Goal: Task Accomplishment & Management: Manage account settings

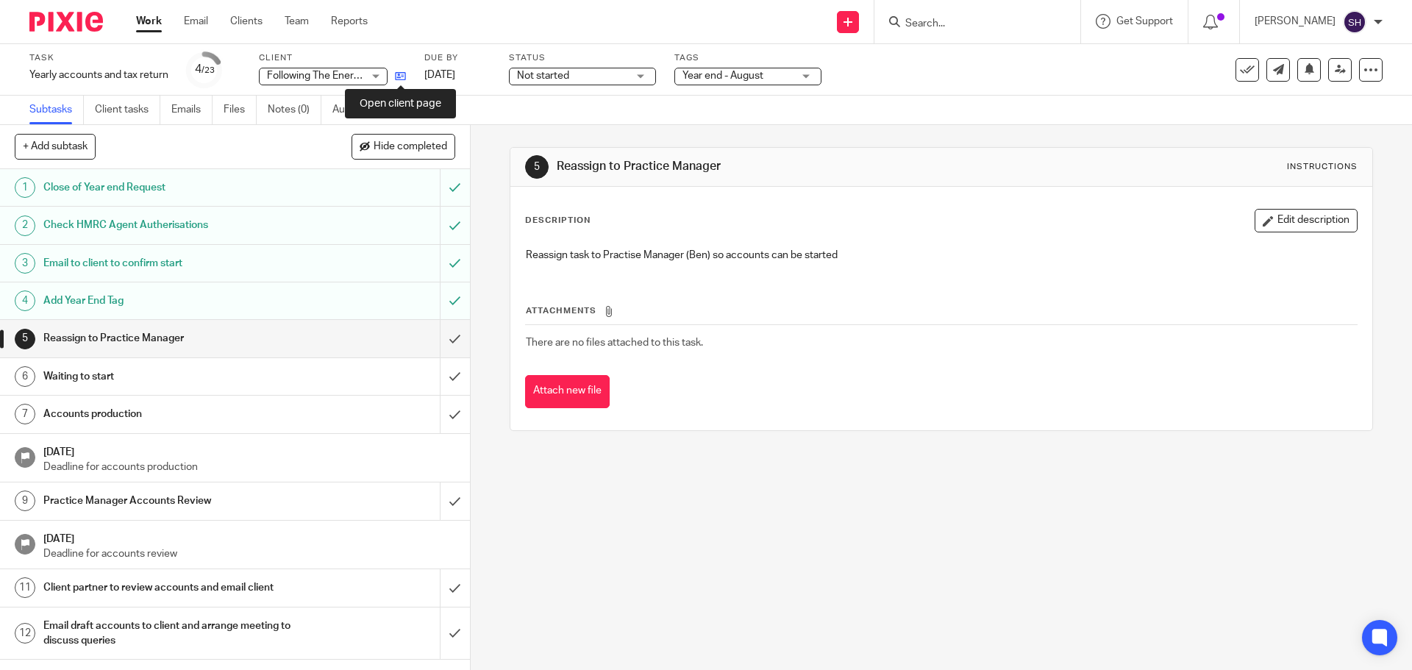
click at [399, 72] on icon at bounding box center [400, 76] width 11 height 11
click at [444, 337] on input "submit" at bounding box center [235, 338] width 470 height 37
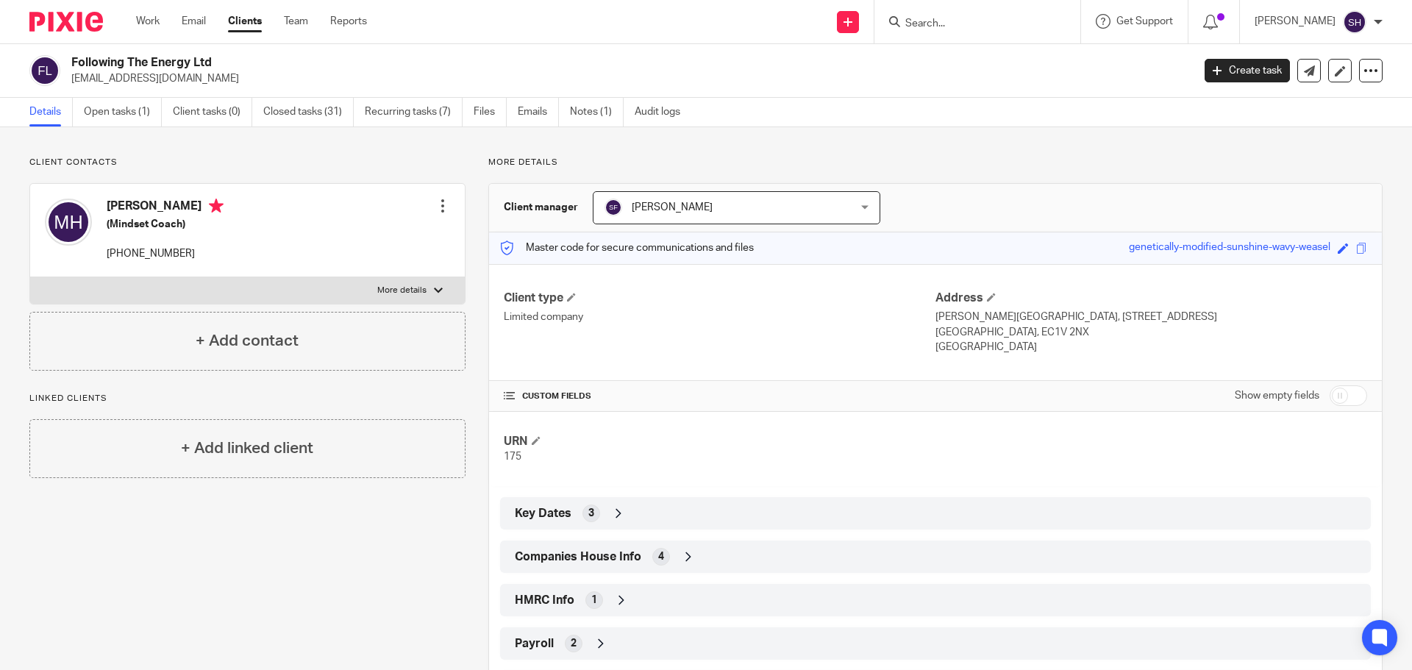
click at [205, 292] on label "More details" at bounding box center [247, 290] width 435 height 26
click at [30, 277] on input "More details" at bounding box center [29, 277] width 1 height 1
checkbox input "true"
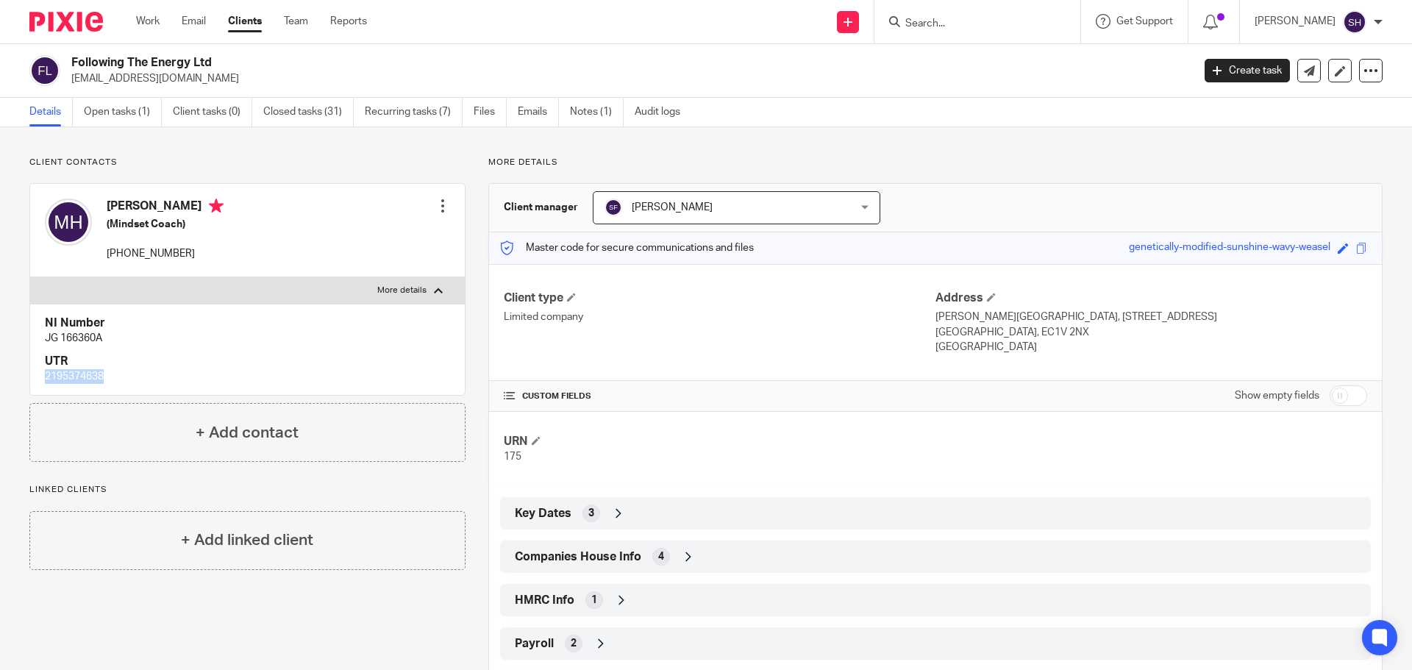
drag, startPoint x: 106, startPoint y: 377, endPoint x: 44, endPoint y: 374, distance: 61.8
click at [44, 374] on div "NI Number JG 166360A UTR 2195374638" at bounding box center [247, 350] width 435 height 92
copy p "2195374638"
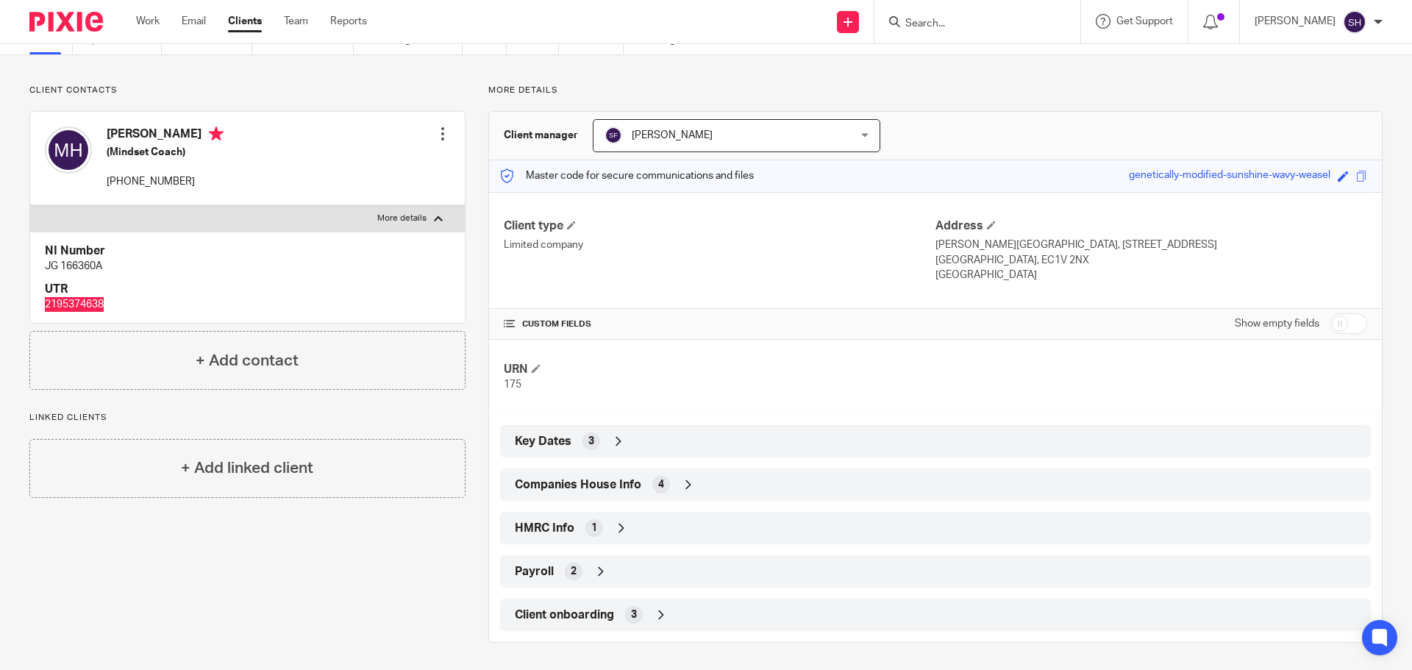
scroll to position [74, 0]
click at [616, 517] on div "HMRC Info 1" at bounding box center [935, 525] width 849 height 25
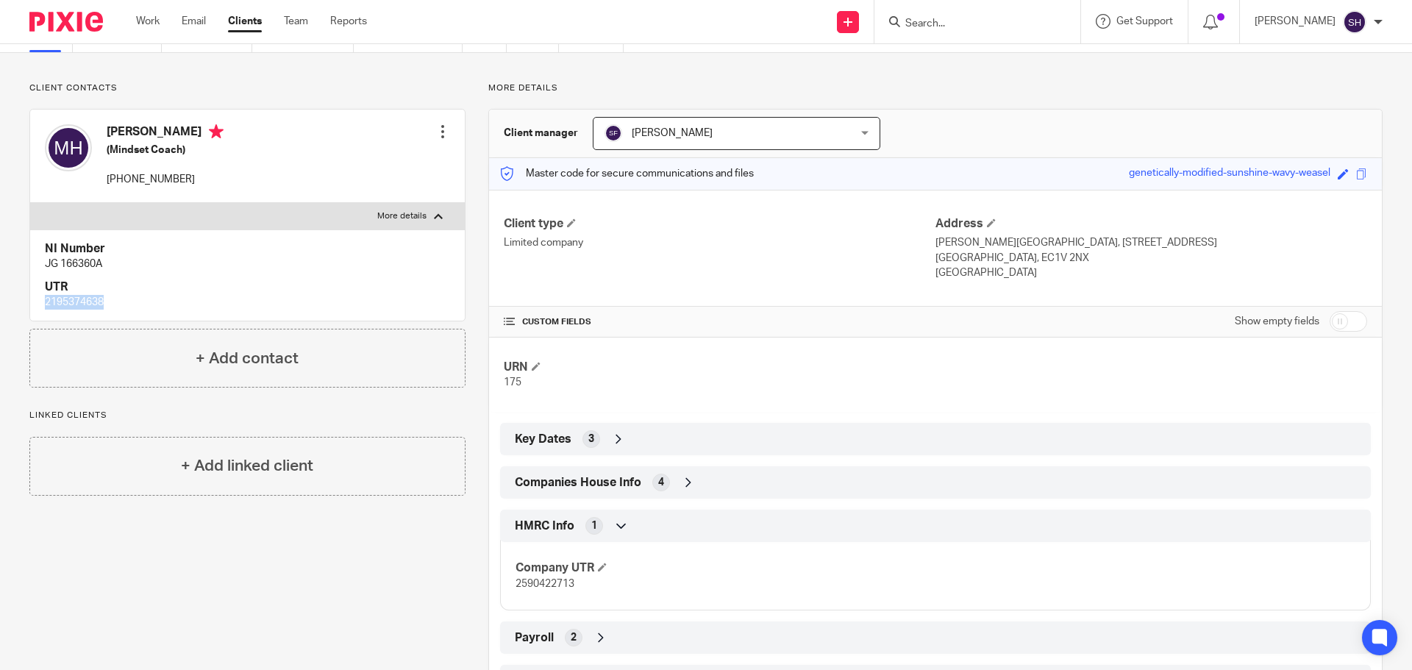
drag, startPoint x: 107, startPoint y: 297, endPoint x: 12, endPoint y: 299, distance: 95.6
click at [12, 299] on div "Client contacts Marie Houlden (Mindset Coach) +447771907820 Edit contact Create…" at bounding box center [236, 395] width 459 height 627
copy p "2195374638"
drag, startPoint x: 96, startPoint y: 264, endPoint x: 48, endPoint y: 260, distance: 47.9
click at [48, 260] on p "JG 166360A" at bounding box center [247, 264] width 405 height 15
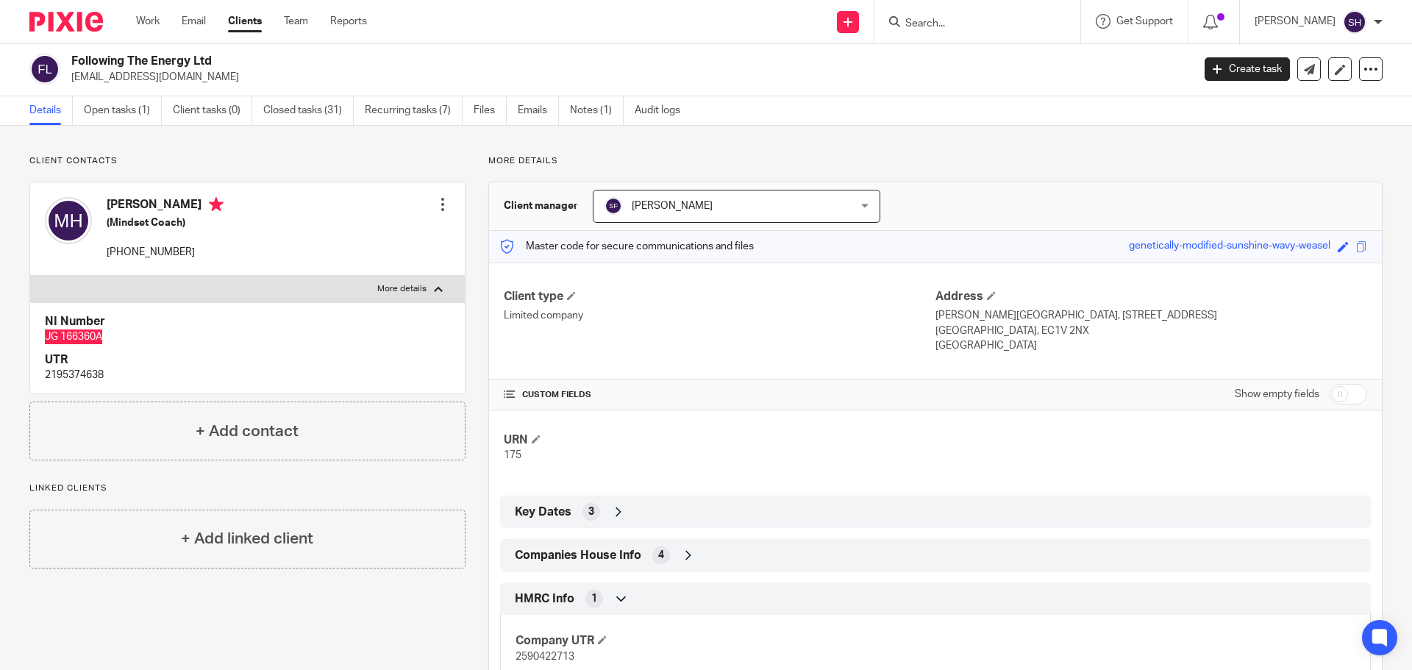
scroll to position [0, 0]
drag, startPoint x: 217, startPoint y: 63, endPoint x: 74, endPoint y: 51, distance: 143.9
click at [74, 51] on div "Following The Energy Ltd hello@mariehoulden.com Create task Update from Compani…" at bounding box center [706, 71] width 1412 height 54
copy h2 "Following The Energy Ltd"
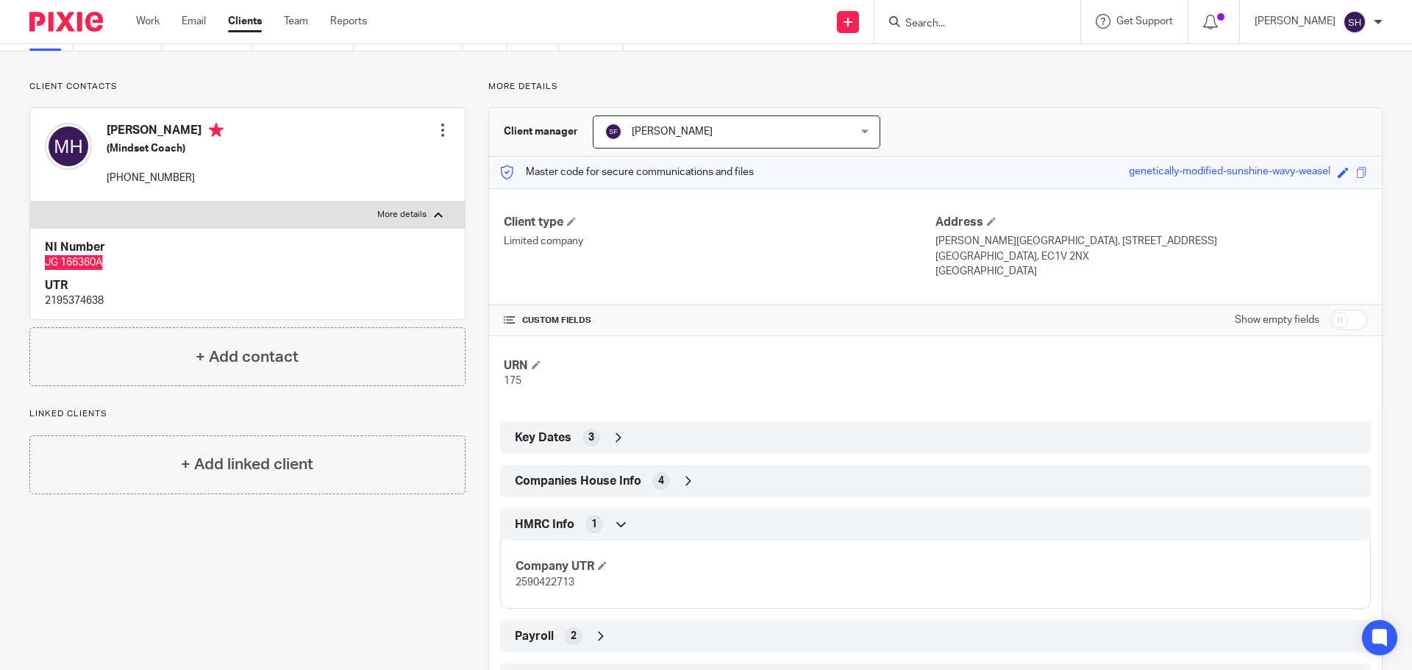
scroll to position [143, 0]
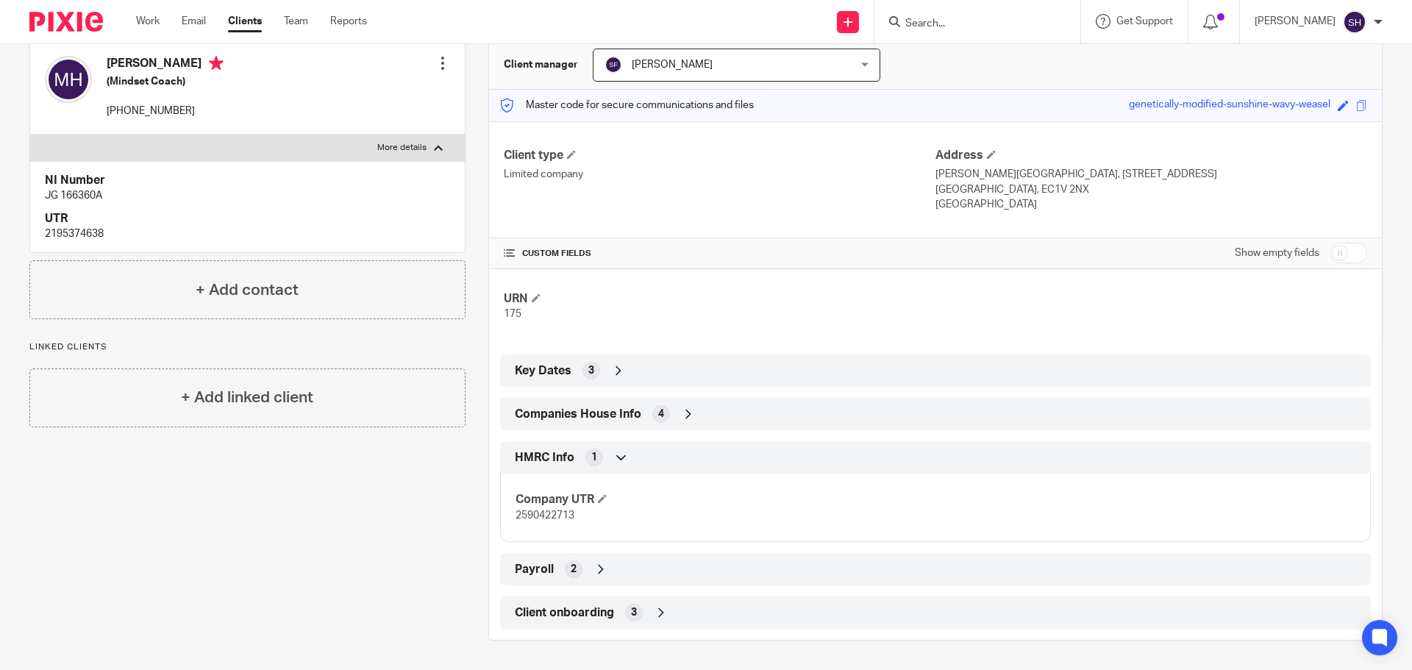
click at [599, 562] on icon at bounding box center [601, 569] width 15 height 15
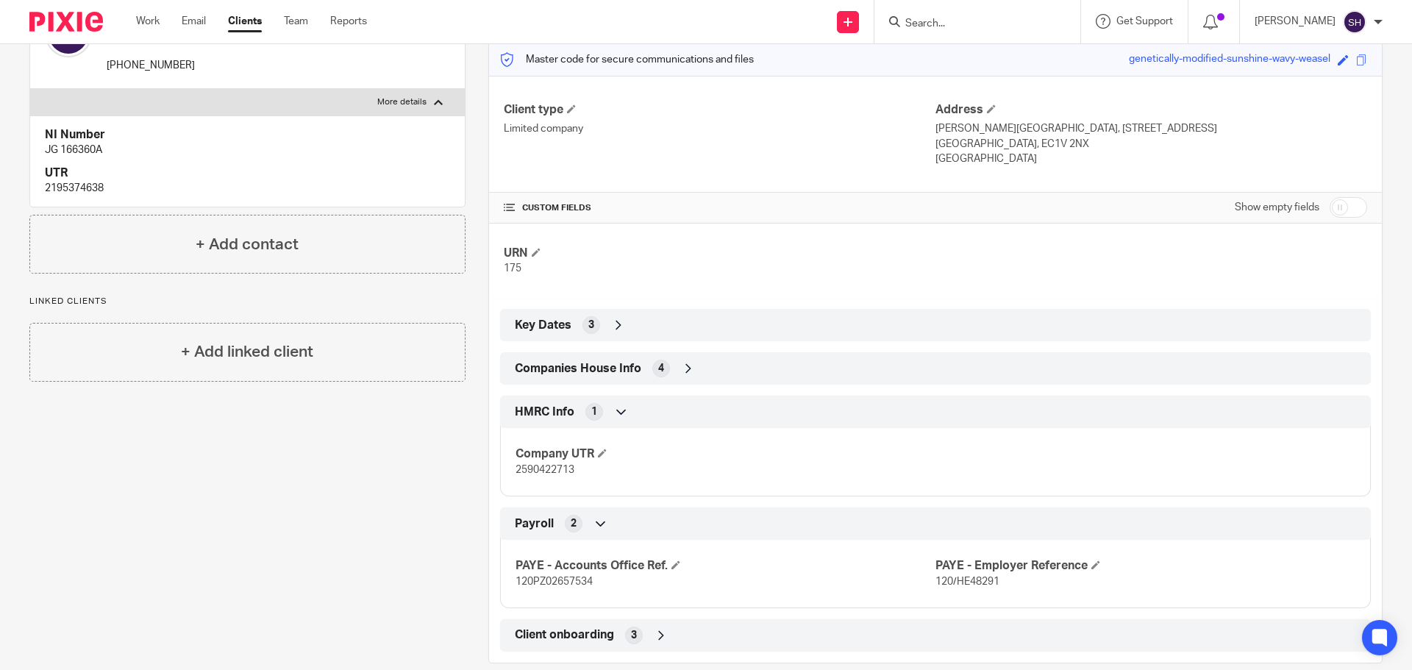
scroll to position [211, 0]
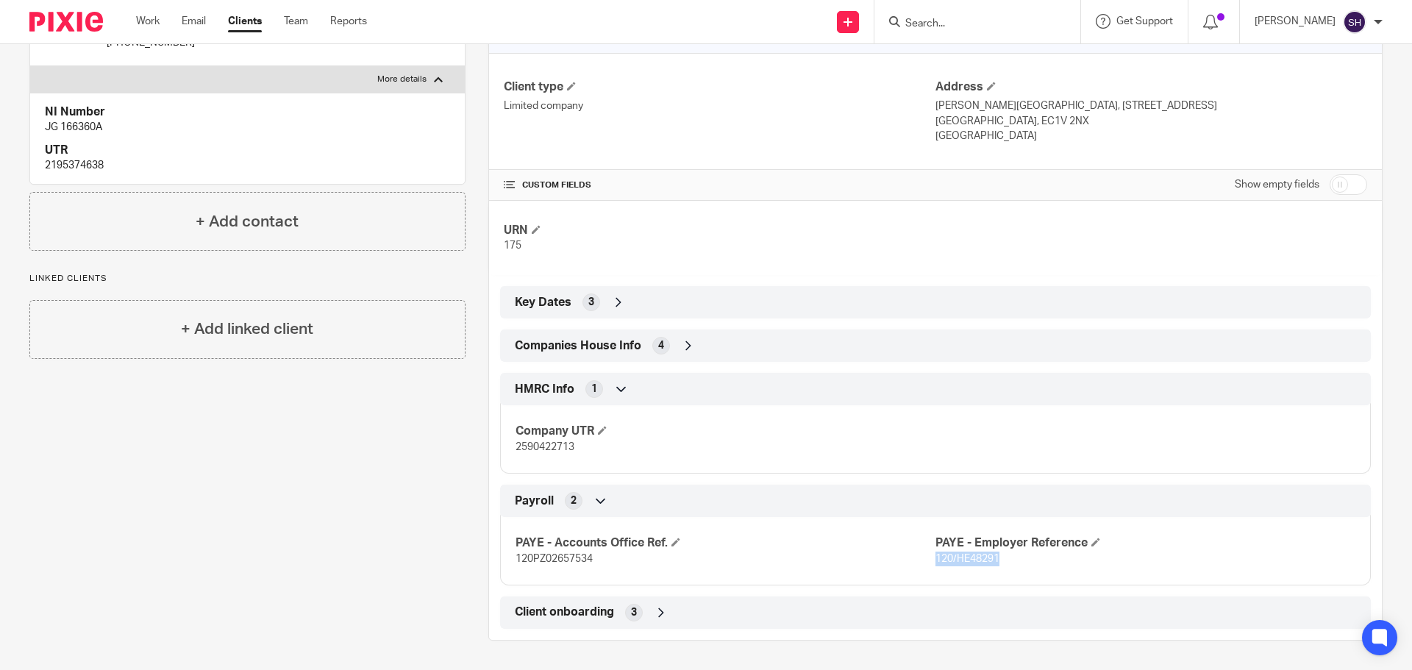
drag, startPoint x: 994, startPoint y: 555, endPoint x: 929, endPoint y: 559, distance: 64.9
click at [935, 559] on p "120/HE48291" at bounding box center [1145, 559] width 420 height 15
copy span "120/HE48291"
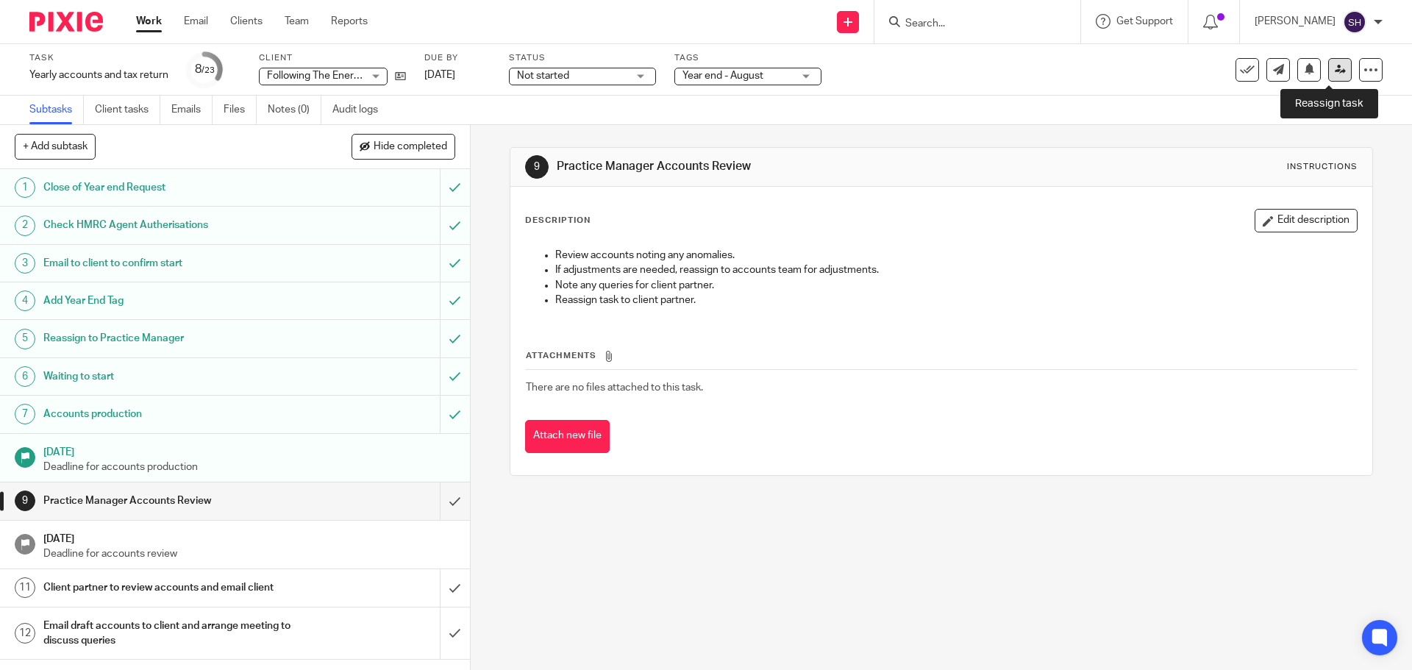
click at [1335, 70] on icon at bounding box center [1340, 69] width 11 height 11
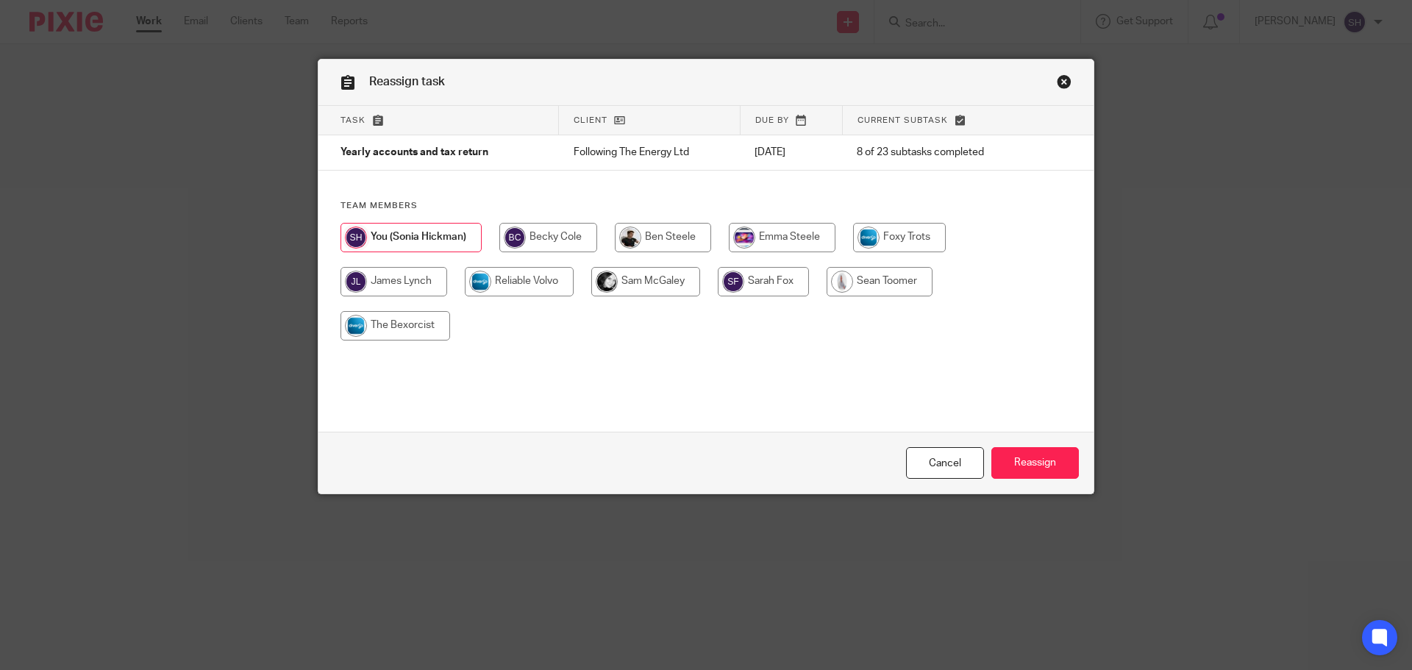
click at [764, 277] on input "radio" at bounding box center [763, 281] width 91 height 29
radio input "true"
click at [1049, 474] on input "Reassign" at bounding box center [1035, 463] width 88 height 32
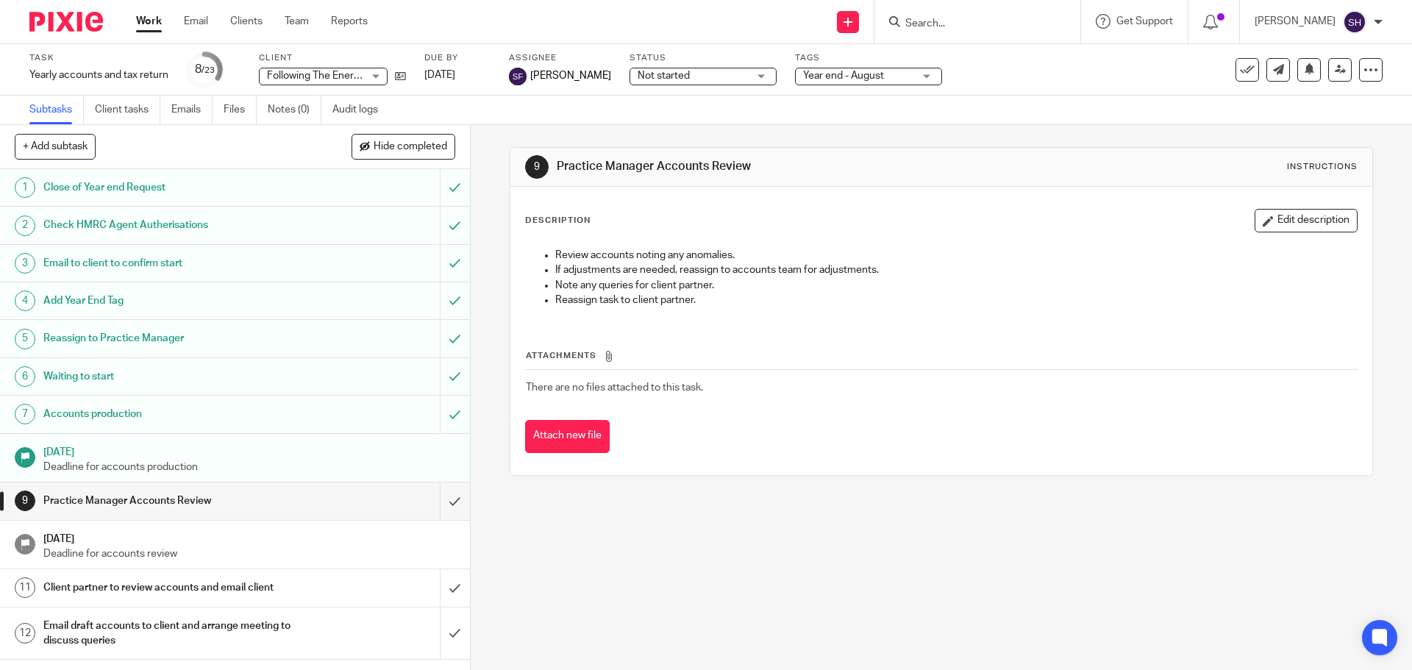
click at [967, 20] on div "Task reassigned." at bounding box center [1051, 43] width 691 height 56
click at [400, 74] on icon at bounding box center [400, 76] width 11 height 11
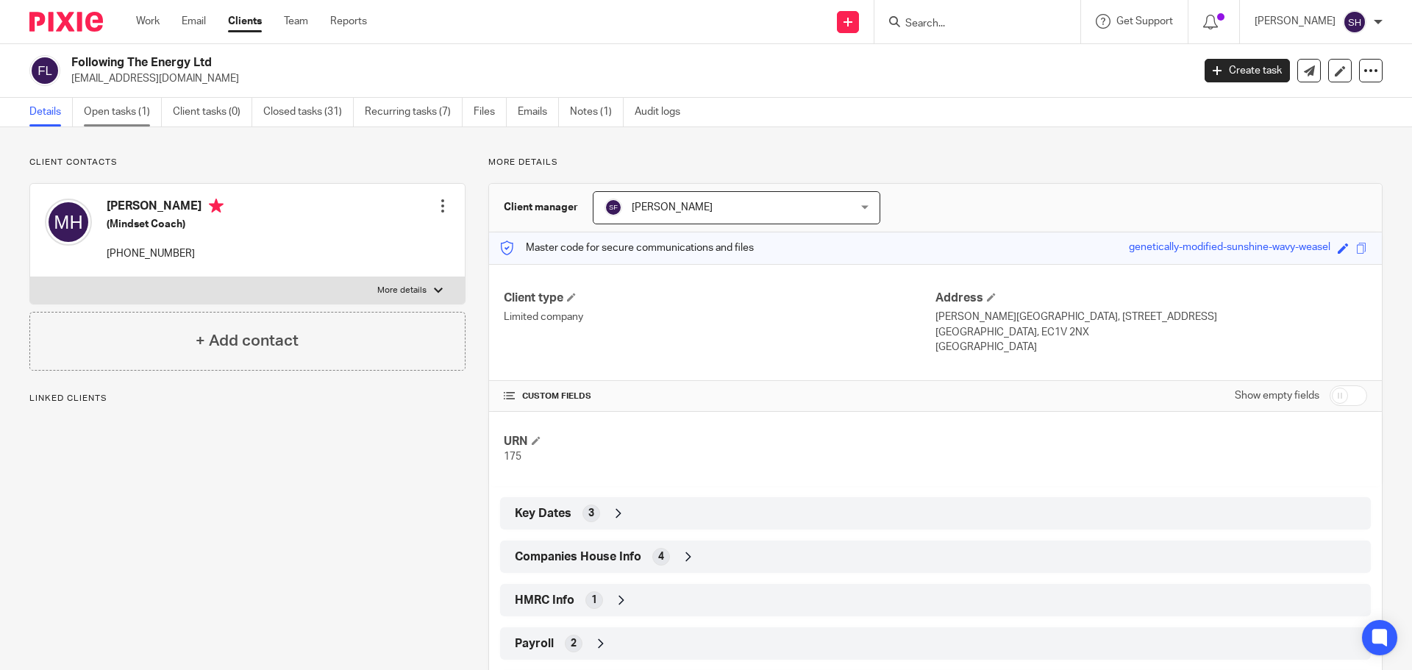
click at [142, 118] on link "Open tasks (1)" at bounding box center [123, 112] width 78 height 29
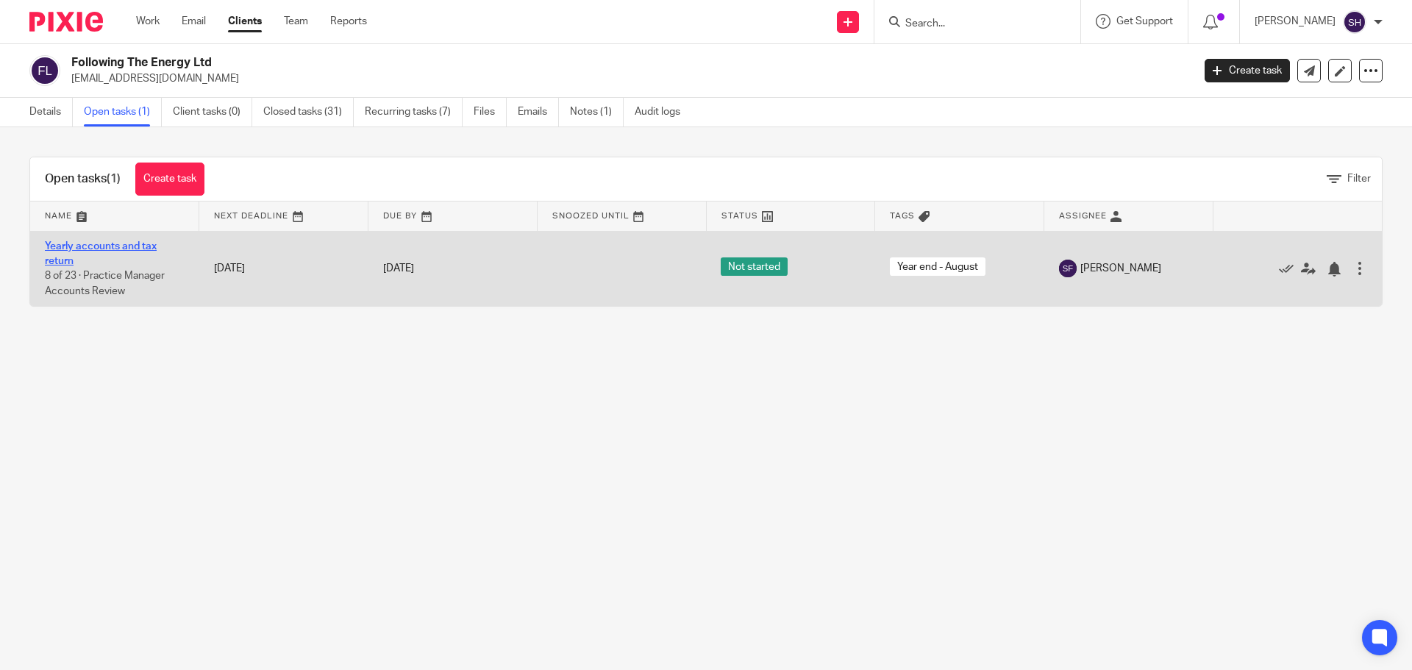
click at [118, 244] on link "Yearly accounts and tax return" at bounding box center [101, 253] width 112 height 25
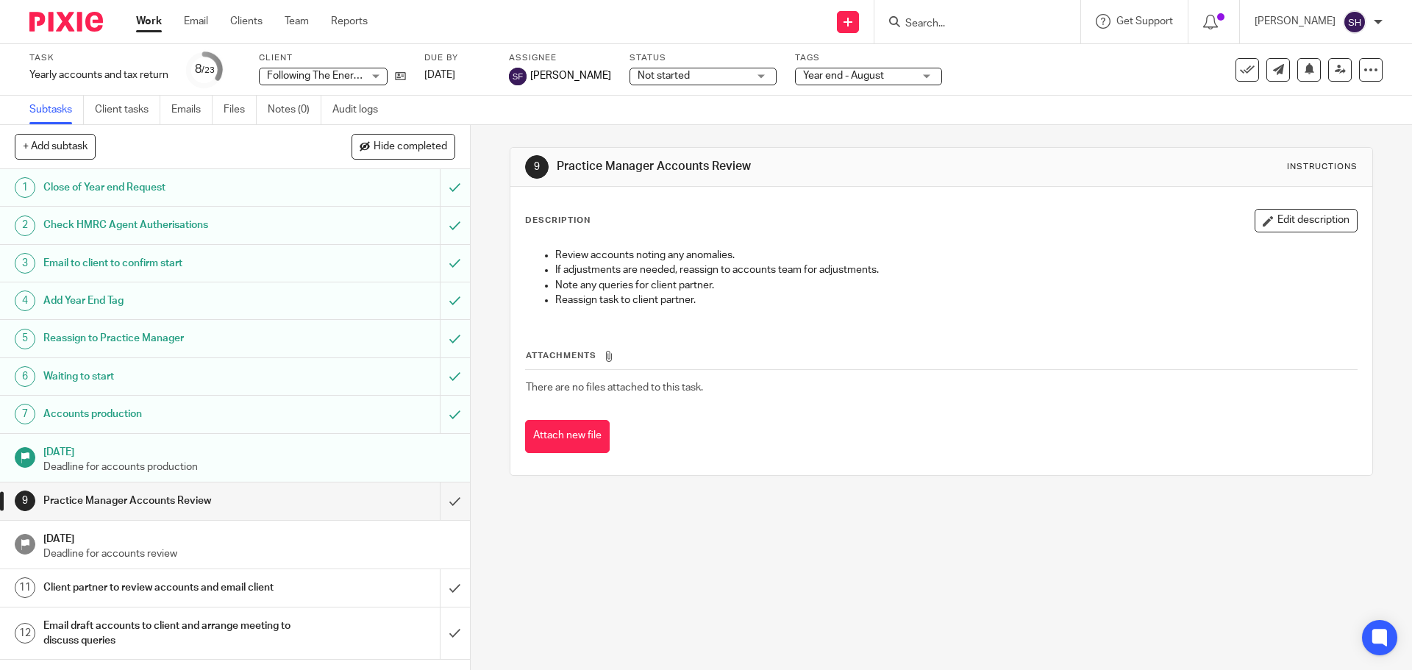
click at [671, 76] on span "Not started" at bounding box center [693, 75] width 110 height 15
click at [648, 128] on span "In progress" at bounding box center [630, 129] width 51 height 10
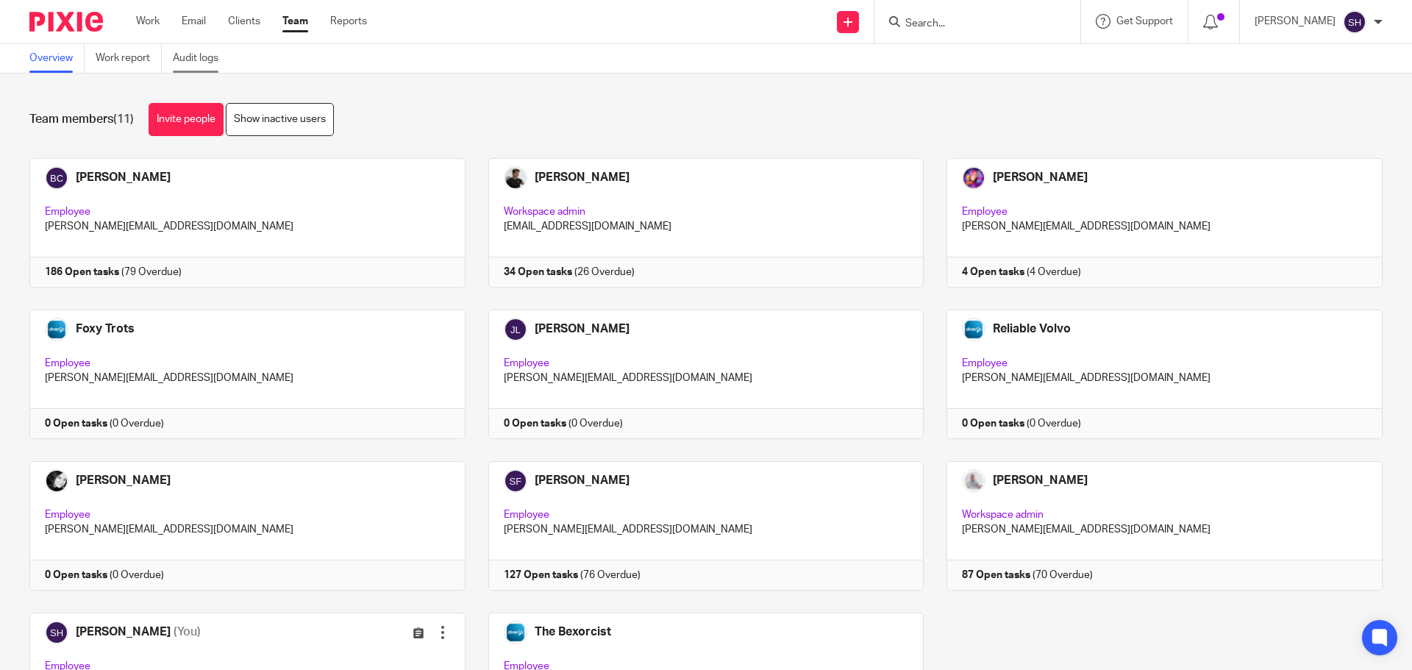
click at [207, 61] on link "Audit logs" at bounding box center [201, 58] width 57 height 29
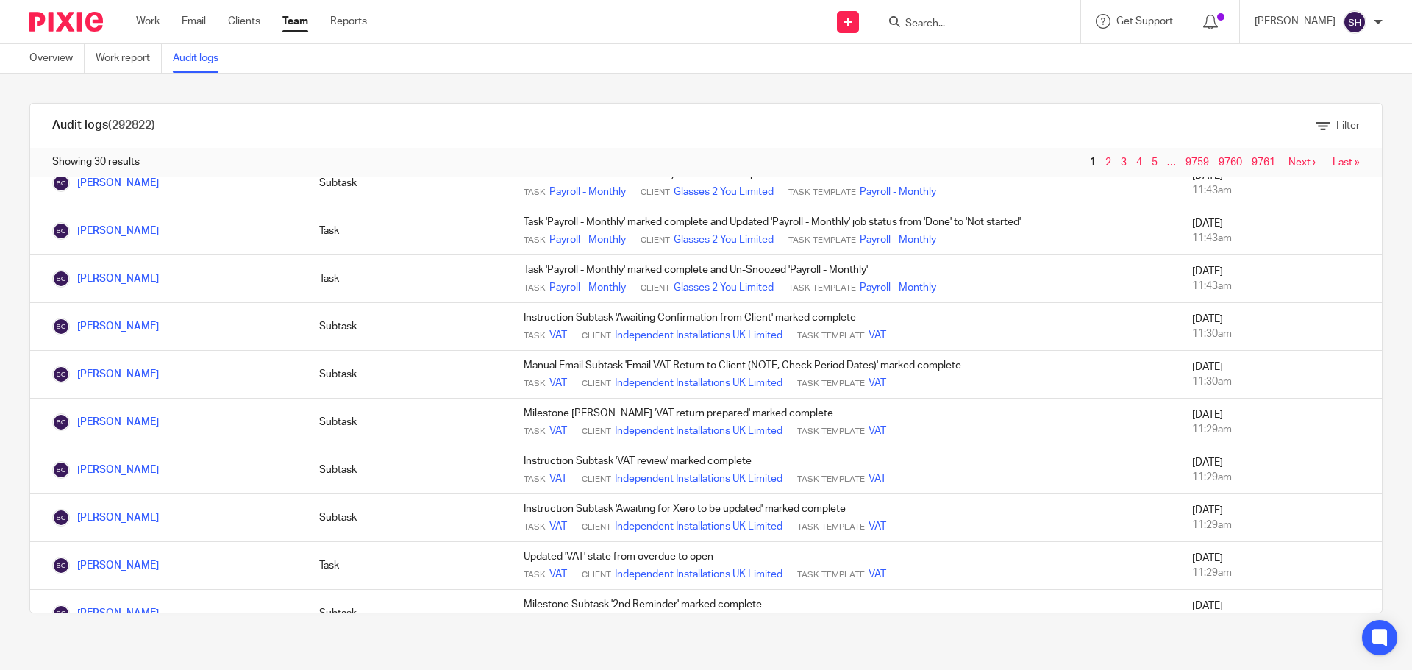
scroll to position [1028, 0]
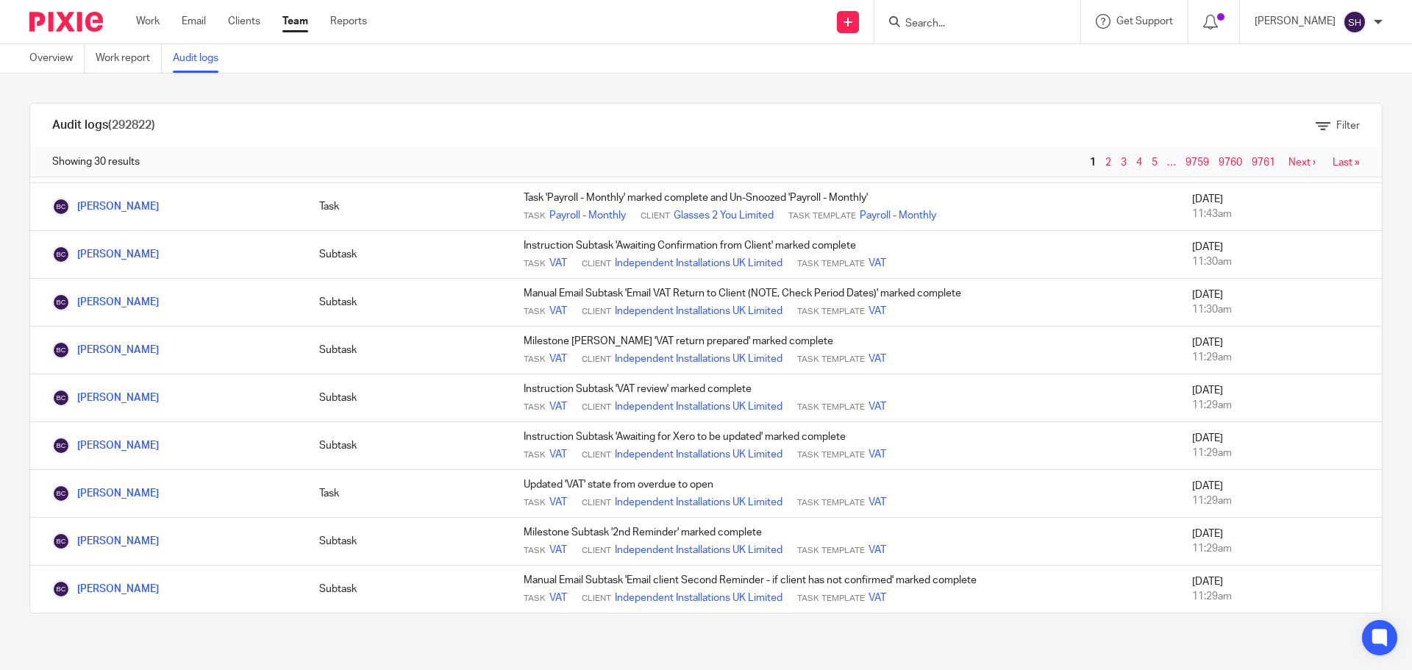
click at [1289, 159] on link "Next ›" at bounding box center [1302, 162] width 27 height 10
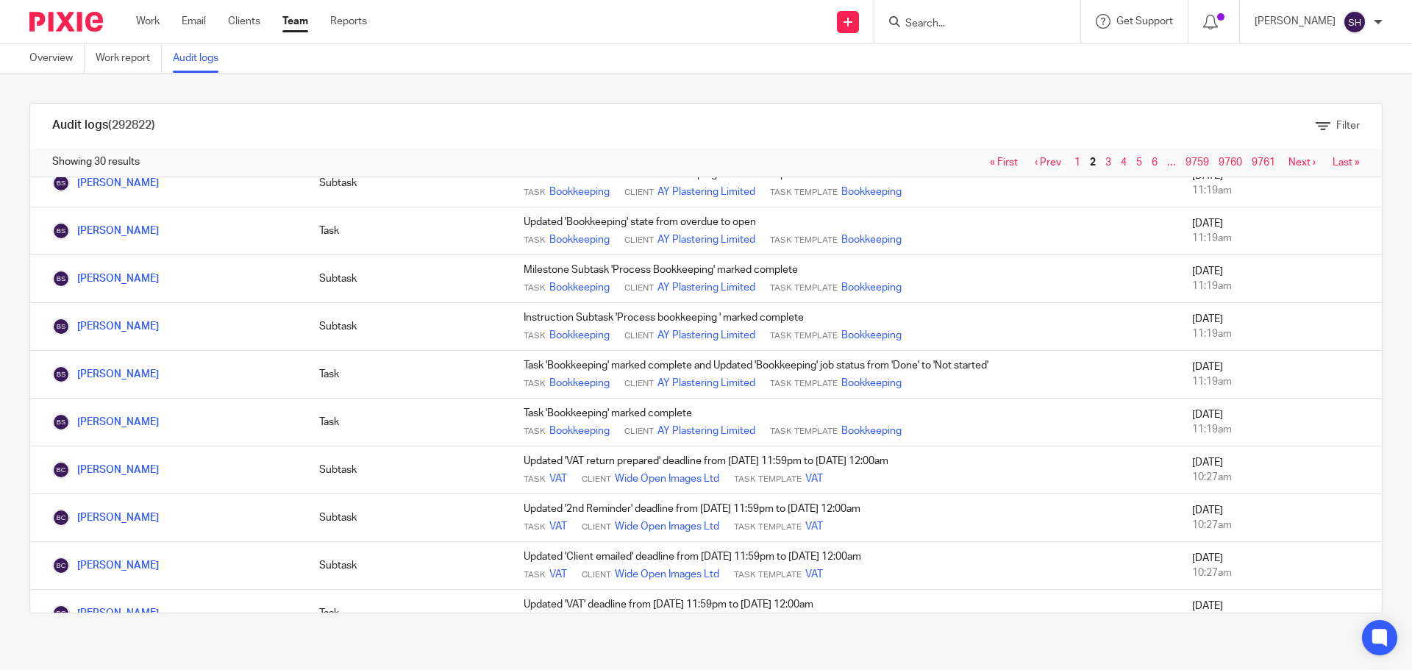
scroll to position [1028, 0]
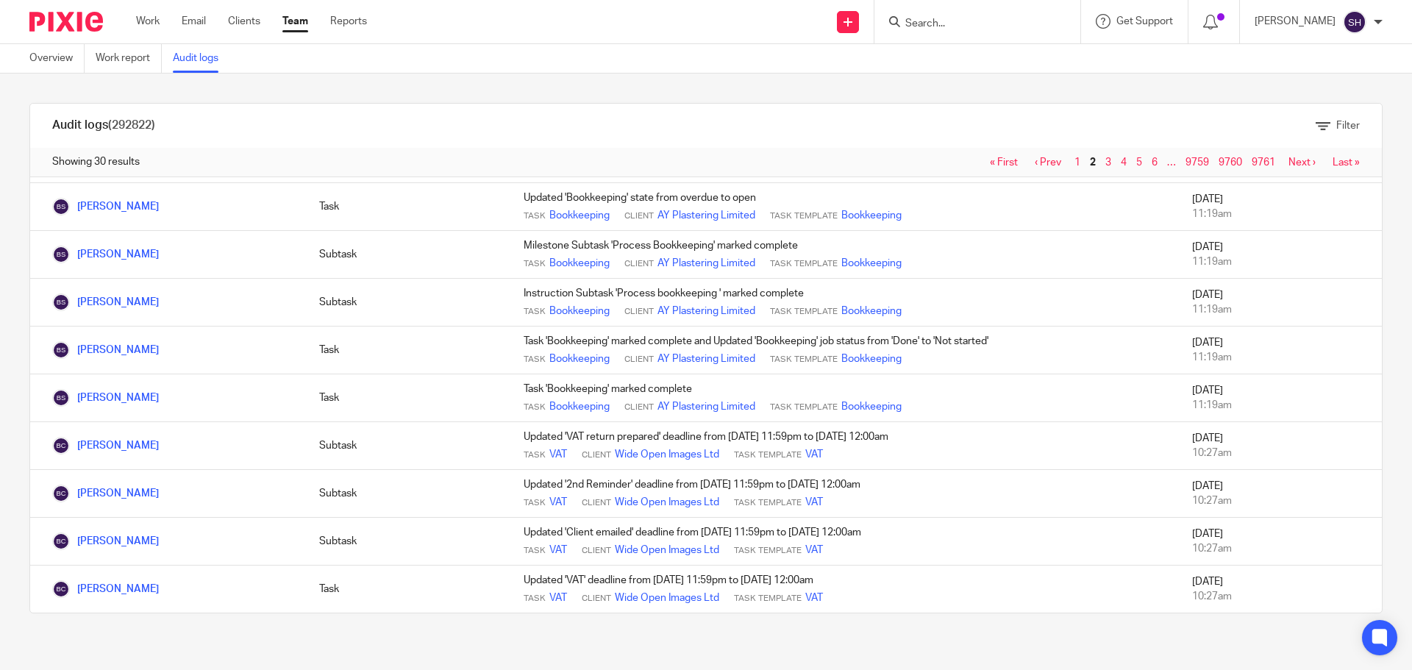
click at [1289, 161] on link "Next ›" at bounding box center [1302, 162] width 27 height 10
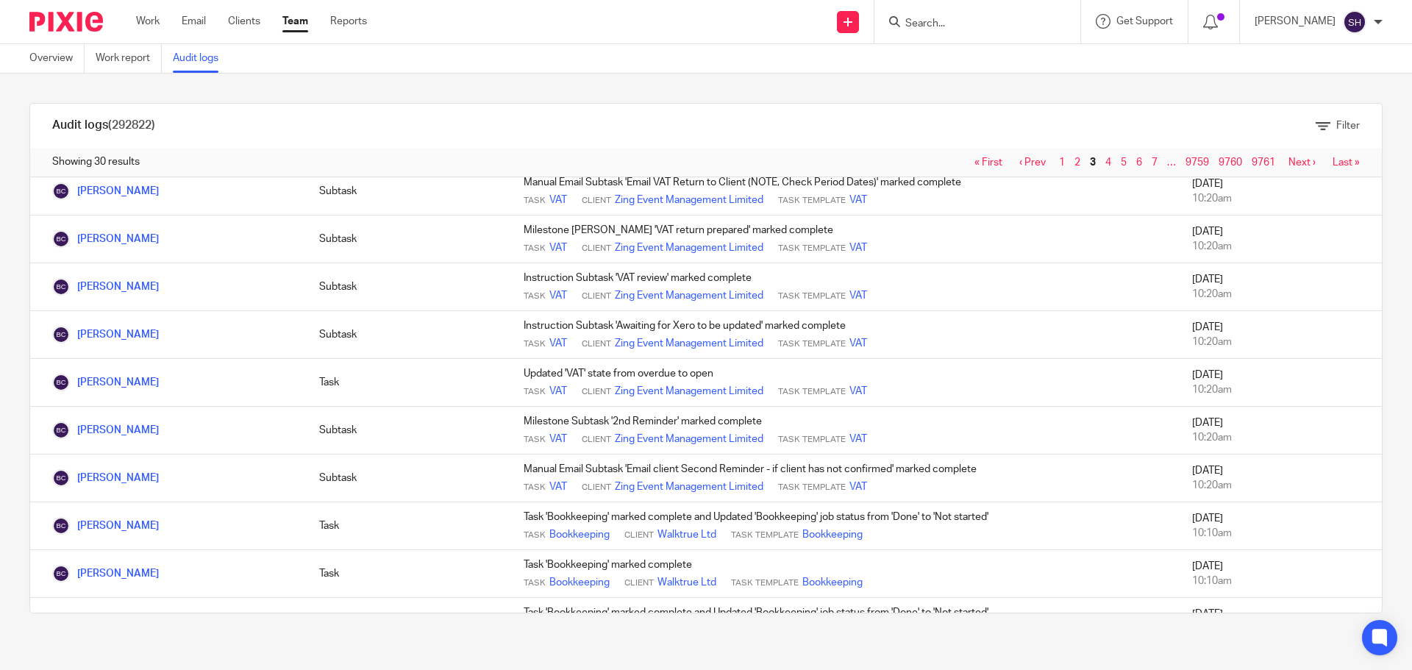
scroll to position [1028, 0]
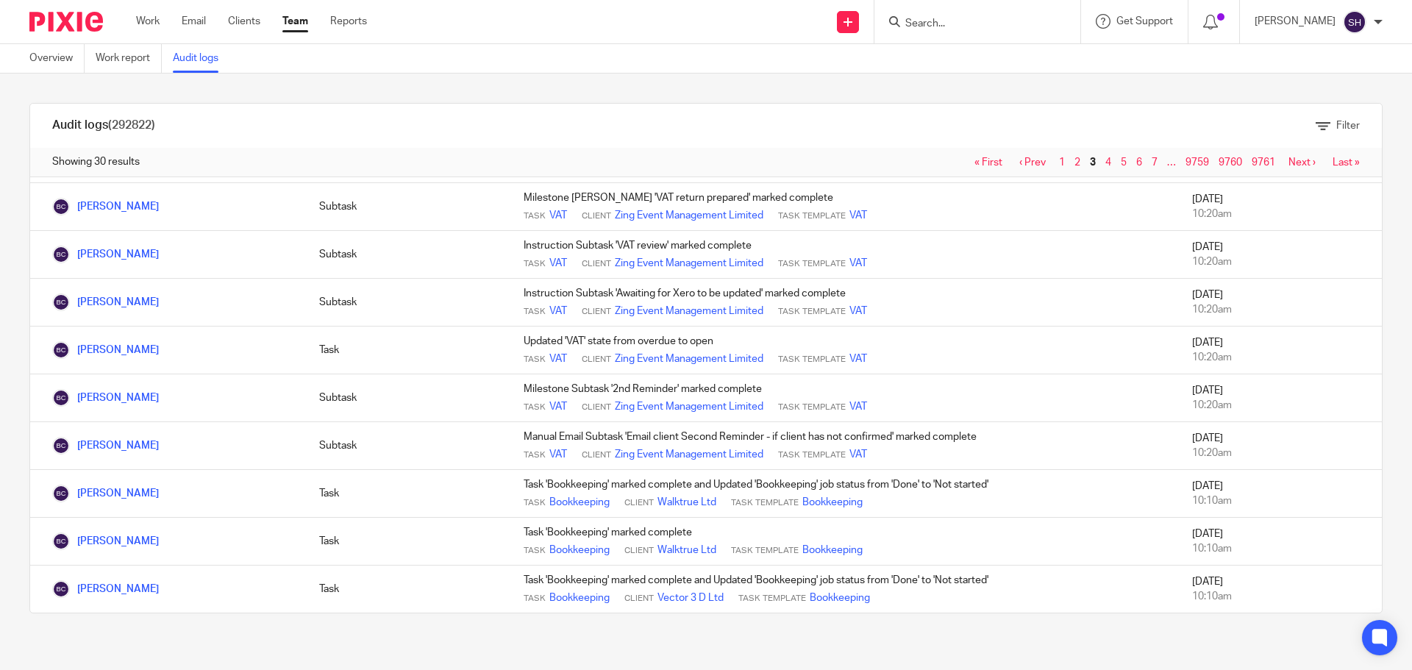
click at [1289, 162] on link "Next ›" at bounding box center [1302, 162] width 27 height 10
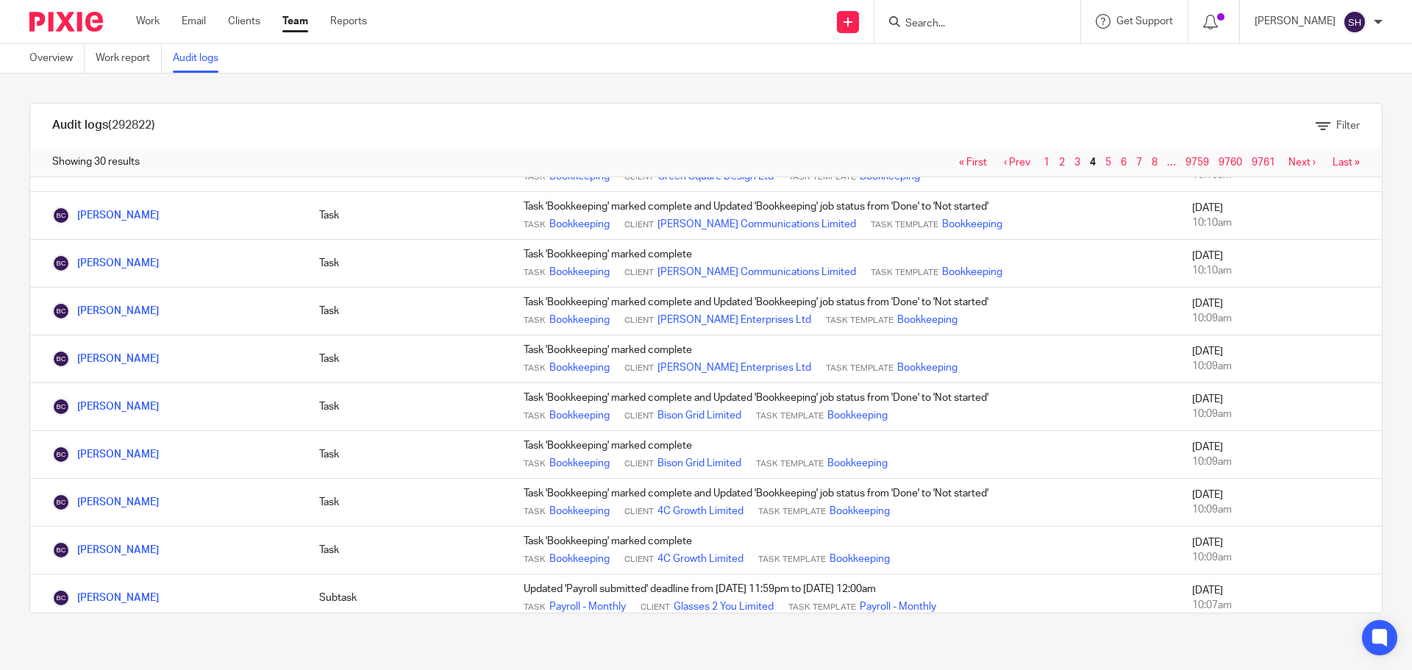
scroll to position [1028, 0]
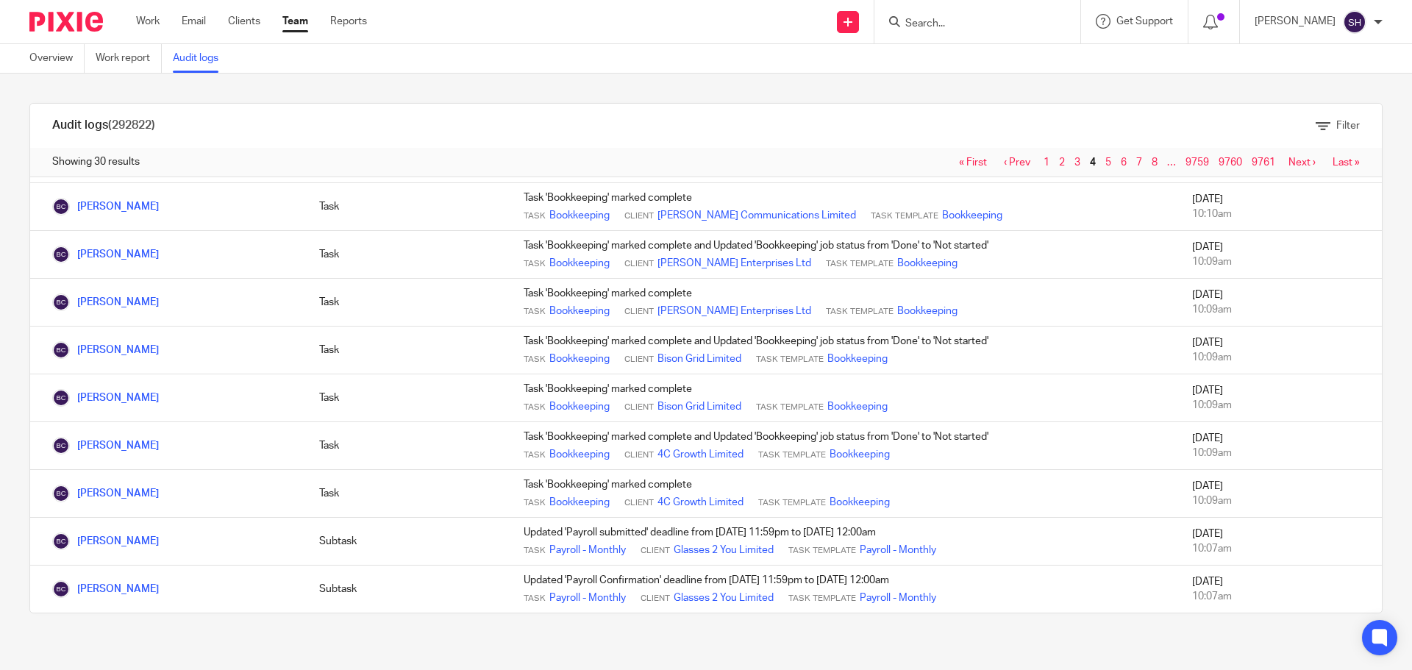
click at [1289, 160] on link "Next ›" at bounding box center [1302, 162] width 27 height 10
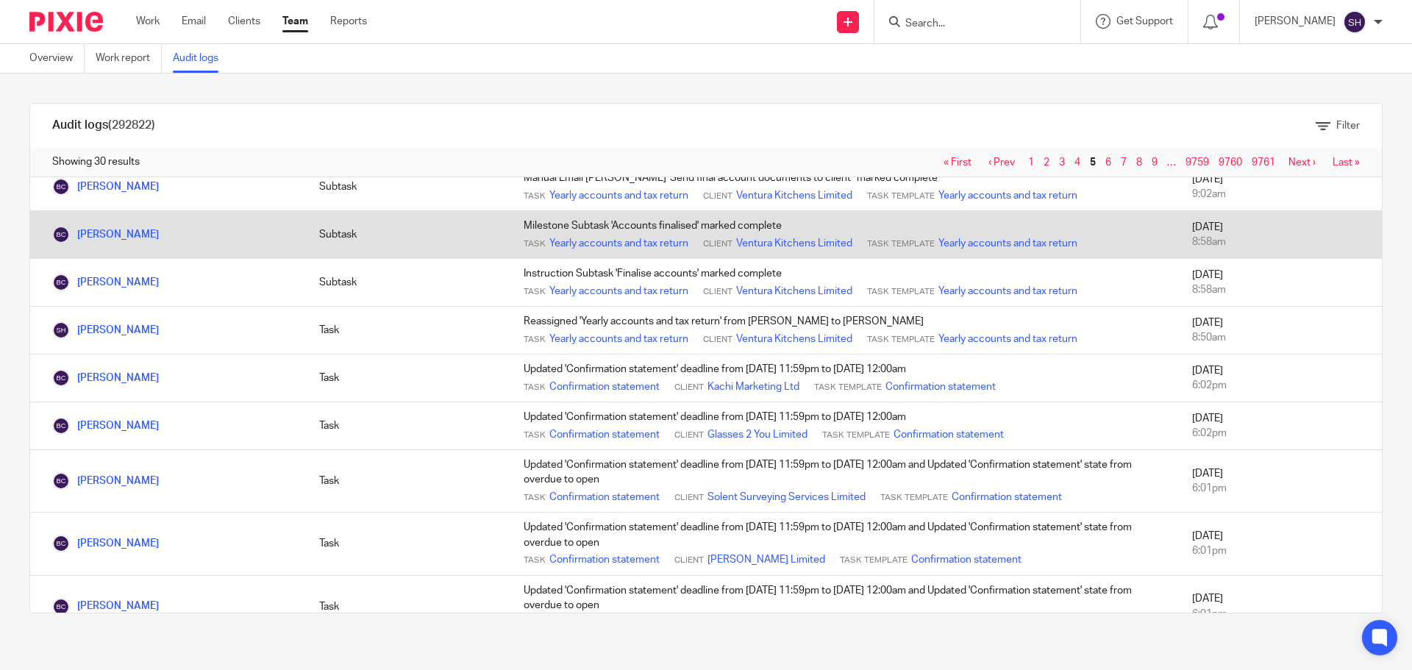
scroll to position [883, 0]
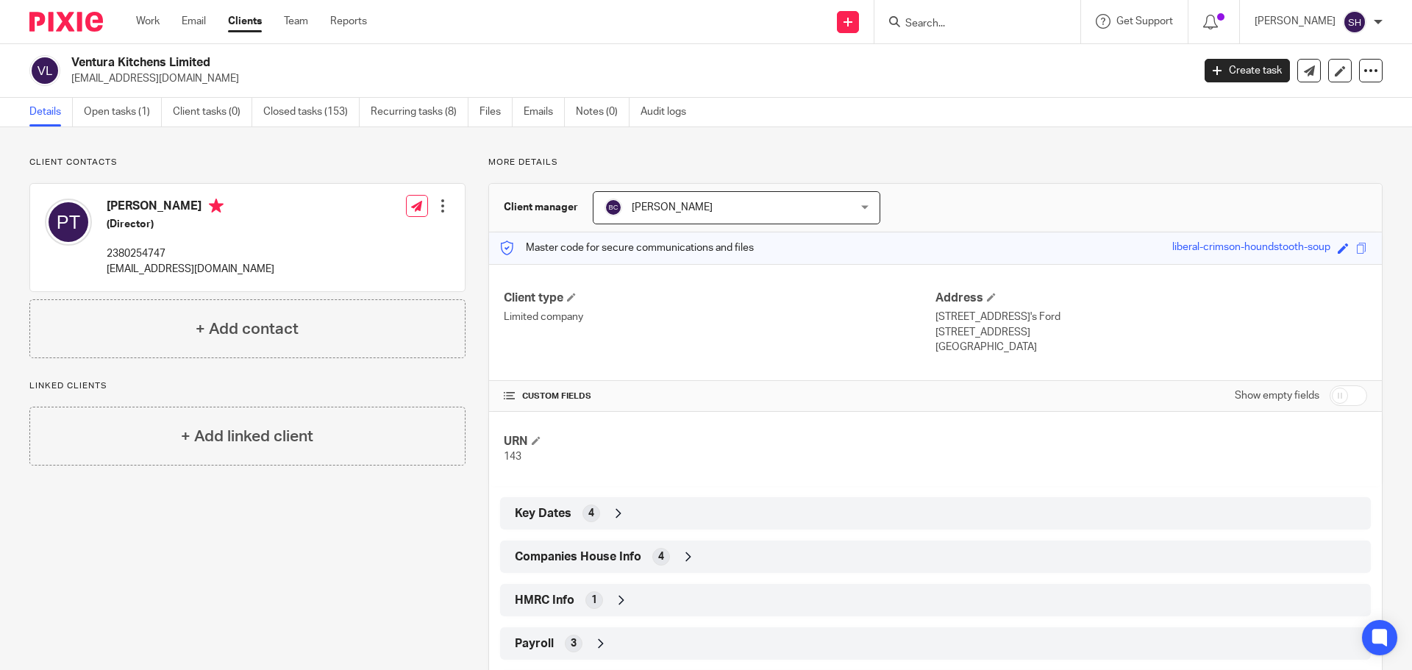
click at [123, 129] on div "Client contacts Paul Targett (Director) 2380254747 info@venturakitchens.co.uk E…" at bounding box center [706, 457] width 1412 height 660
click at [120, 115] on link "Open tasks (1)" at bounding box center [123, 112] width 78 height 29
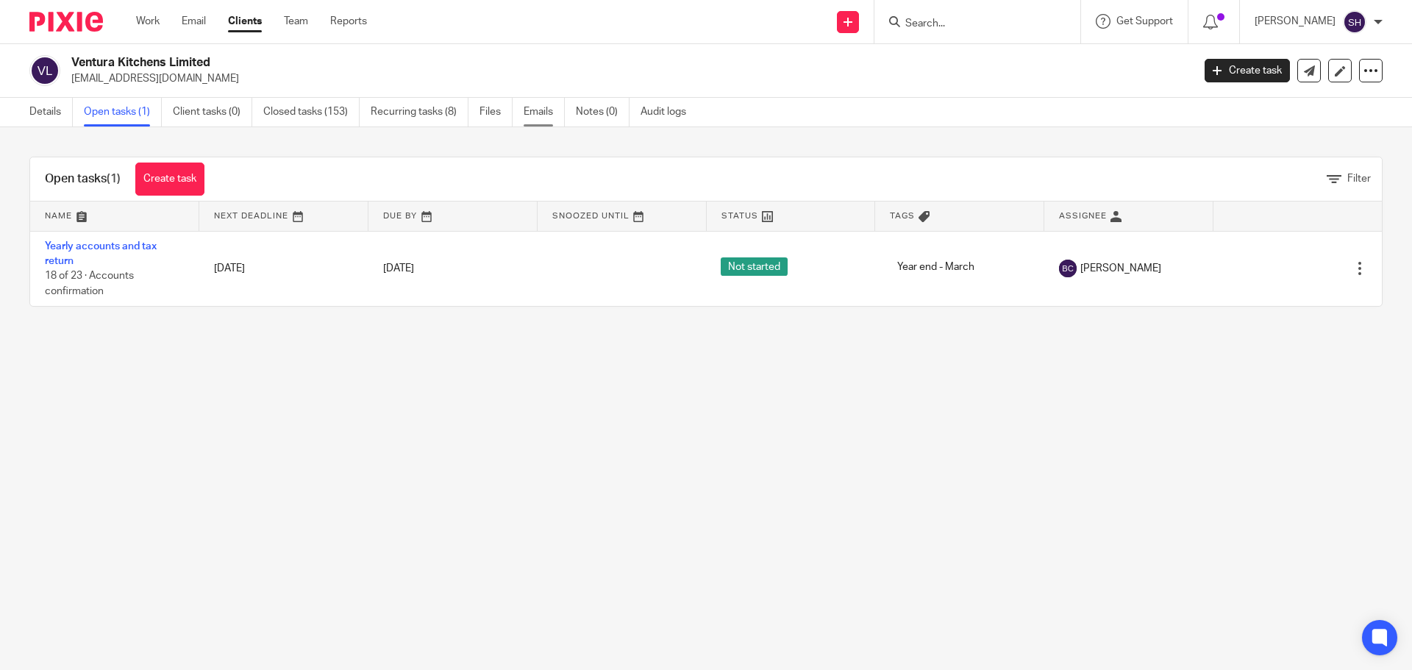
click at [531, 109] on link "Emails" at bounding box center [544, 112] width 41 height 29
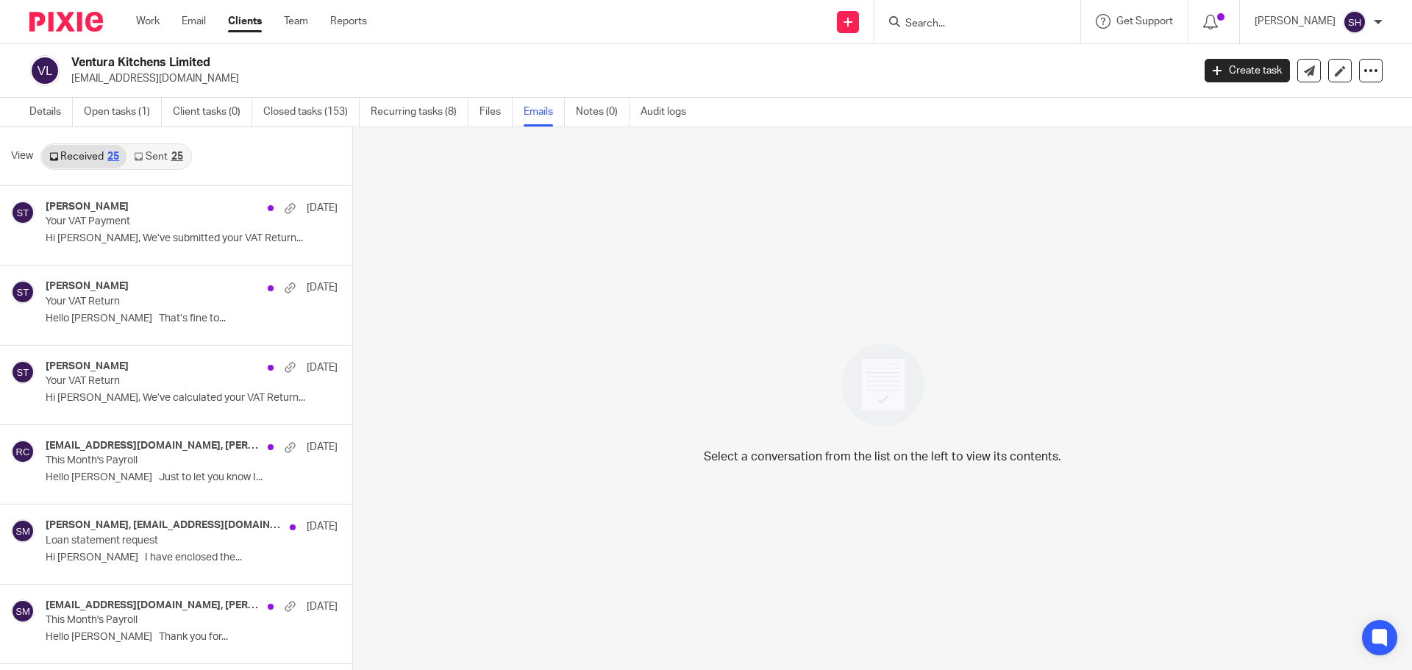
click at [151, 157] on link "Sent 25" at bounding box center [157, 157] width 63 height 24
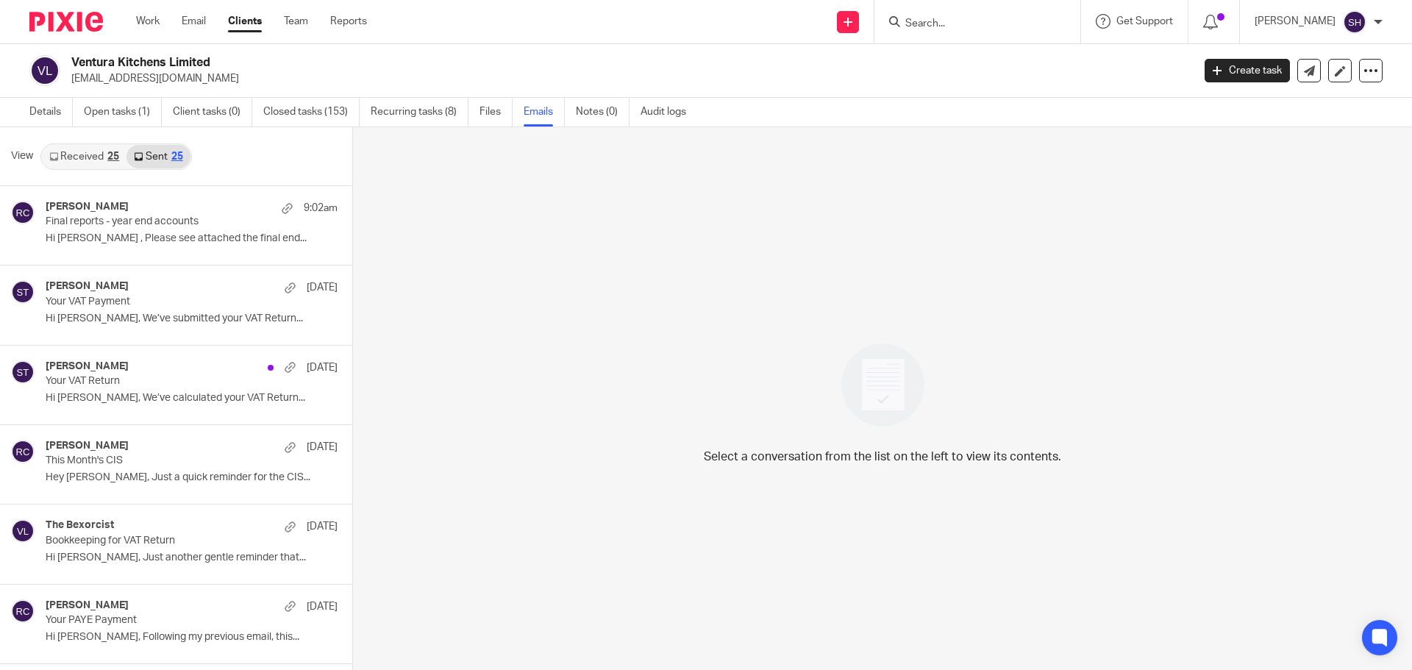
scroll to position [2, 0]
click at [969, 25] on input "Search" at bounding box center [970, 24] width 132 height 13
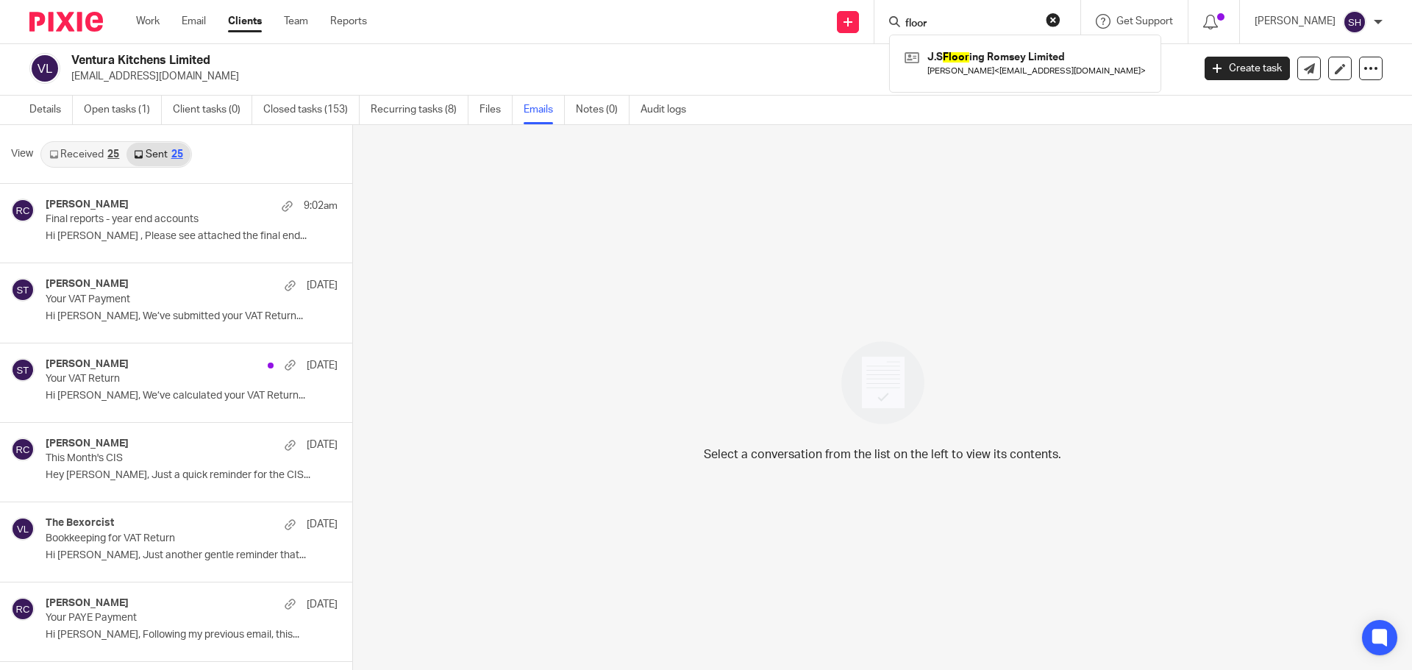
type input "floor"
click at [969, 82] on div "J.S Floor ing Romsey Limited James Stack < stackylayer@yahoo.co.uk >" at bounding box center [1025, 63] width 272 height 57
click at [1005, 60] on link at bounding box center [1025, 63] width 249 height 34
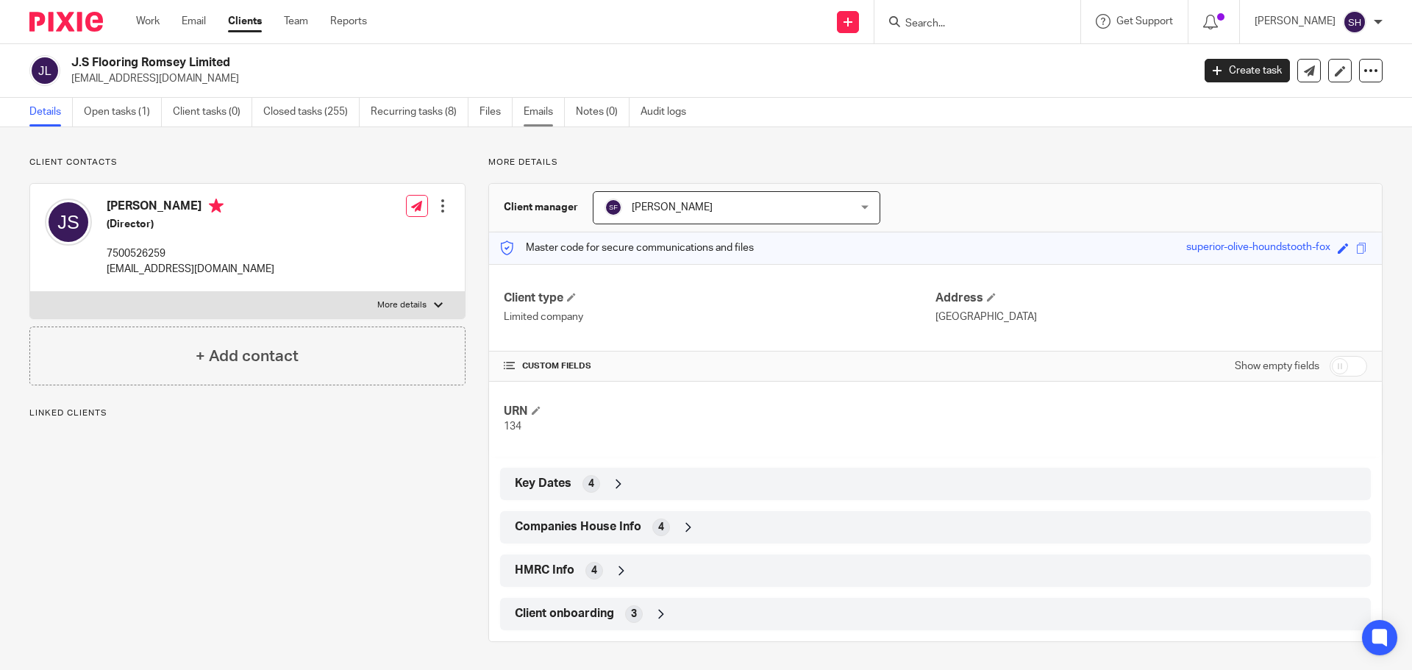
click at [536, 114] on link "Emails" at bounding box center [544, 112] width 41 height 29
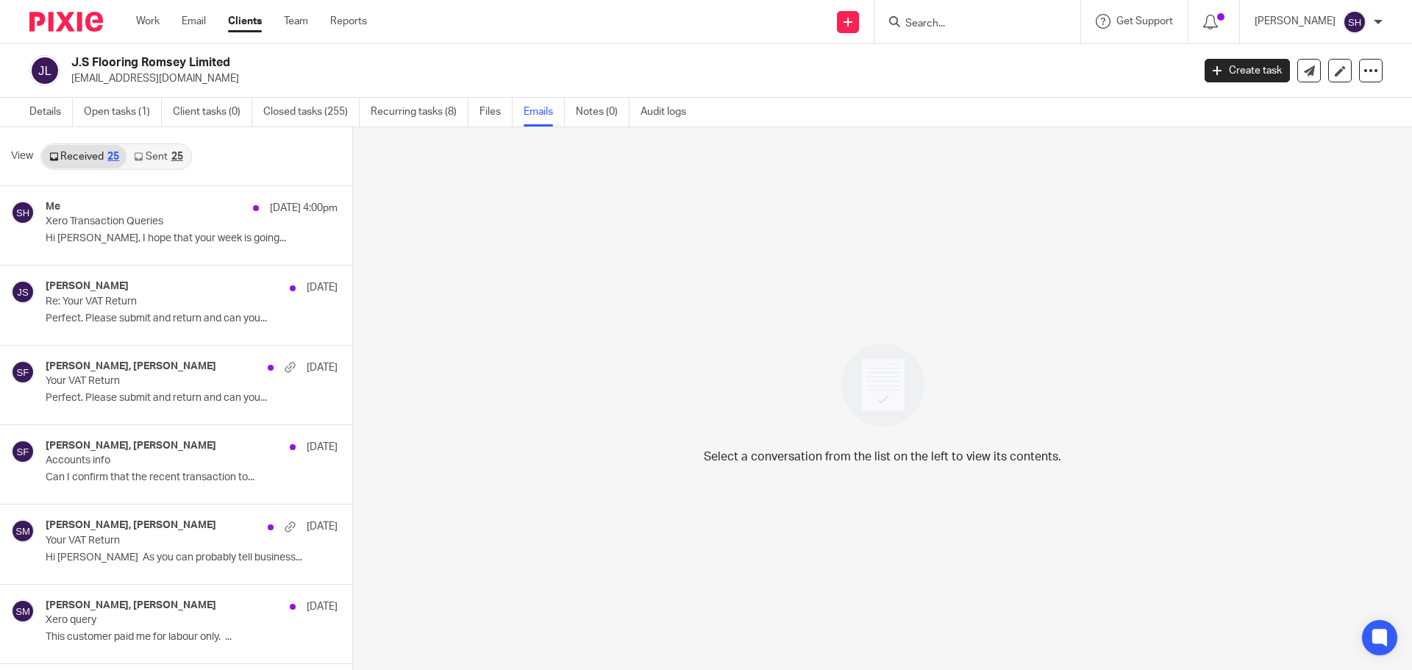
click at [149, 157] on link "Sent 25" at bounding box center [157, 157] width 63 height 24
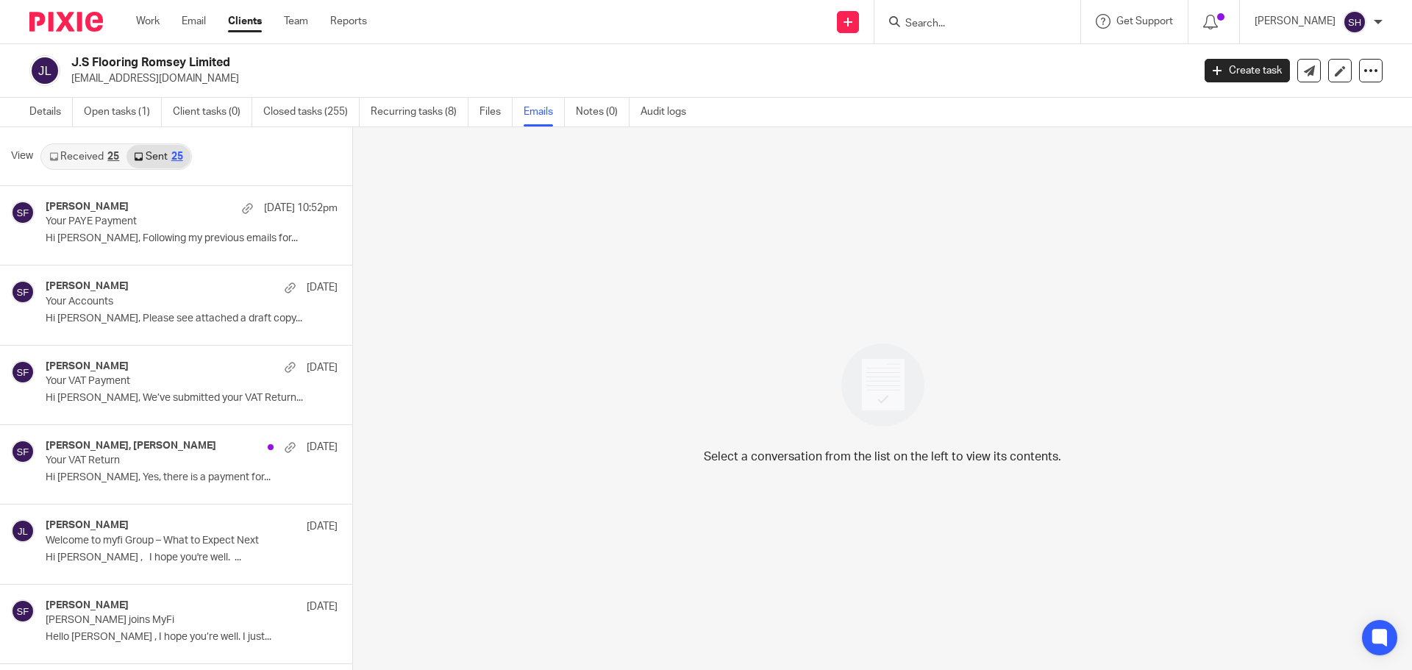
scroll to position [2, 0]
click at [87, 160] on link "Received 25" at bounding box center [84, 155] width 85 height 24
